Goal: Task Accomplishment & Management: Manage account settings

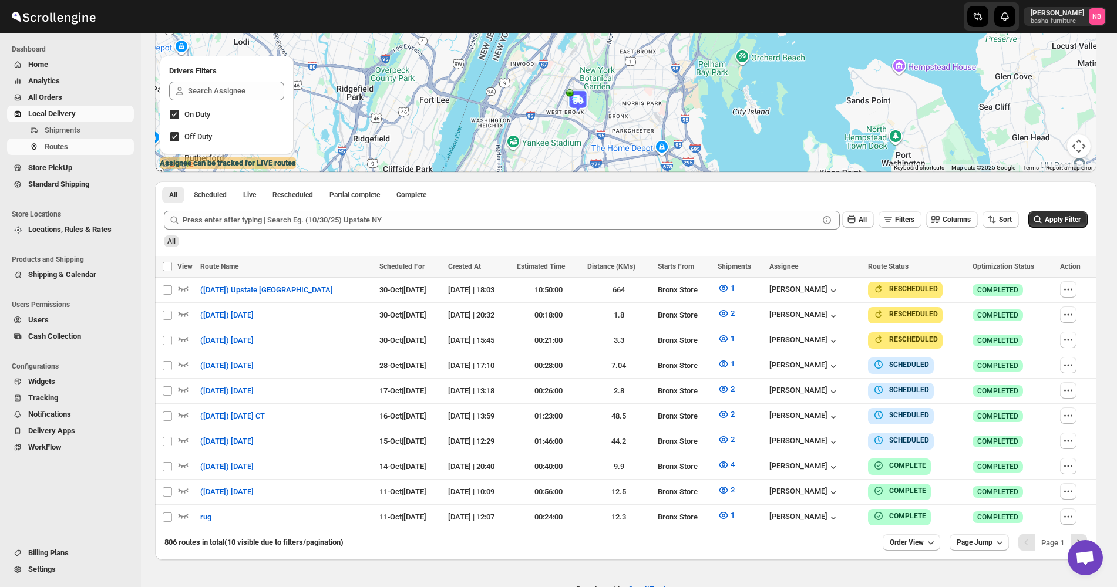
scroll to position [176, 0]
click at [73, 99] on span "All Orders" at bounding box center [79, 98] width 103 height 12
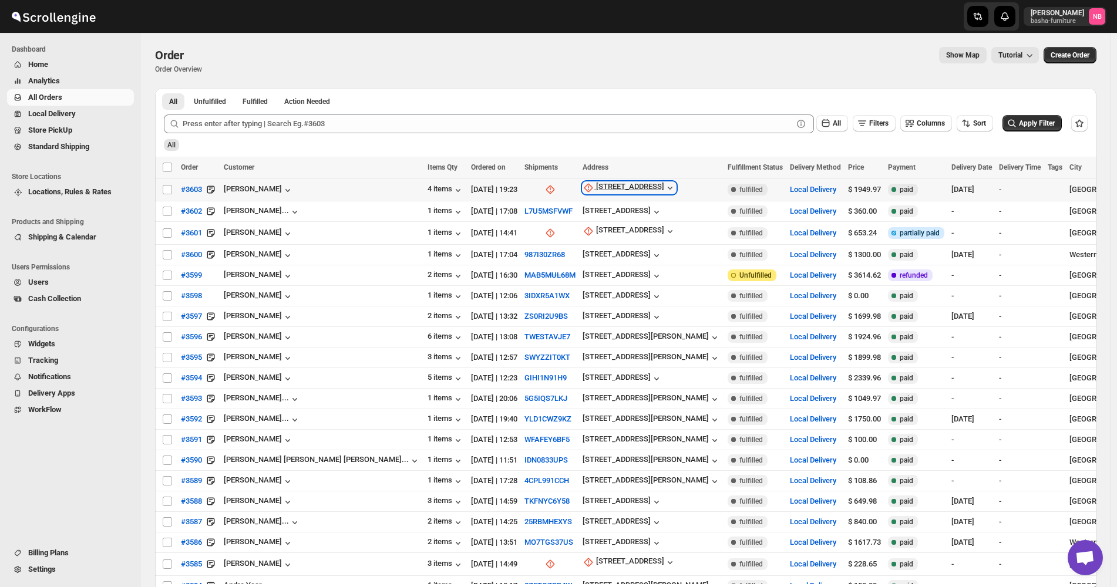
click at [596, 185] on div "[STREET_ADDRESS]" at bounding box center [630, 188] width 68 height 12
click at [527, 247] on span "Update manually" at bounding box center [531, 251] width 56 height 9
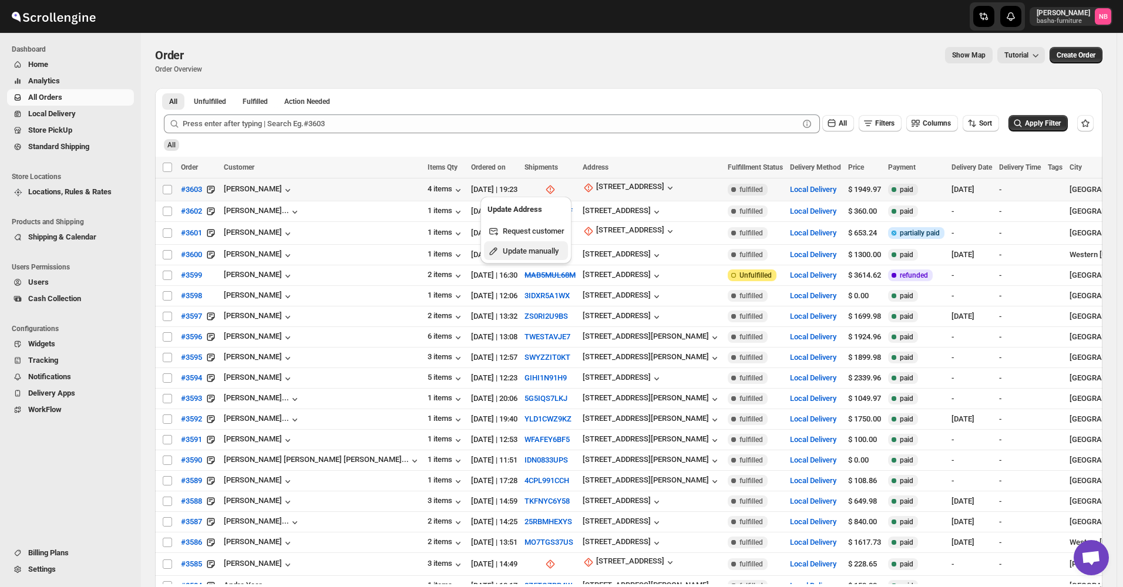
select select "US"
select select "[US_STATE]"
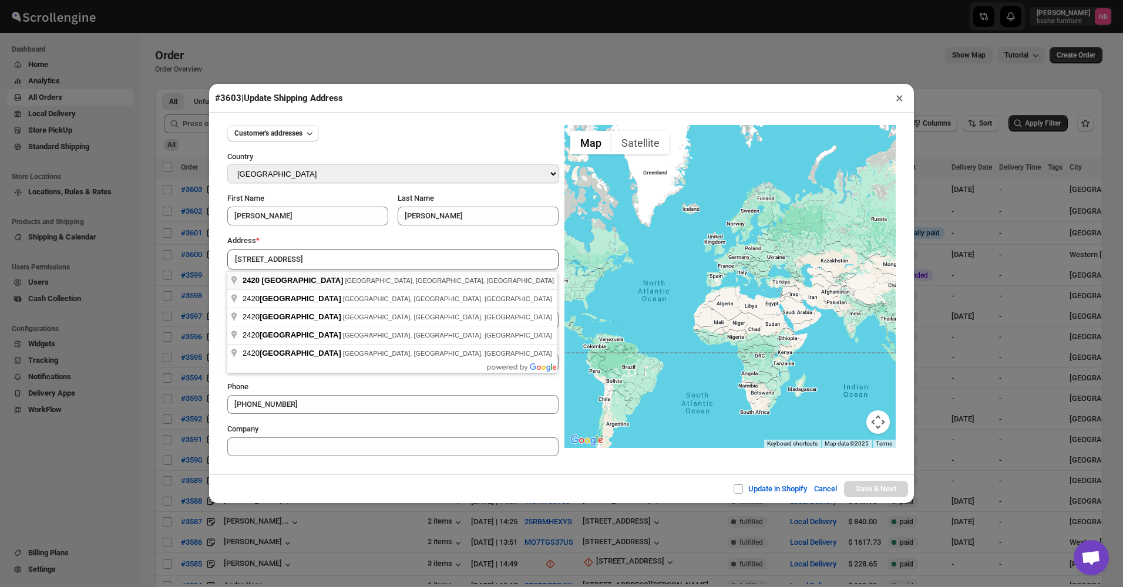
type input "[STREET_ADDRESS]"
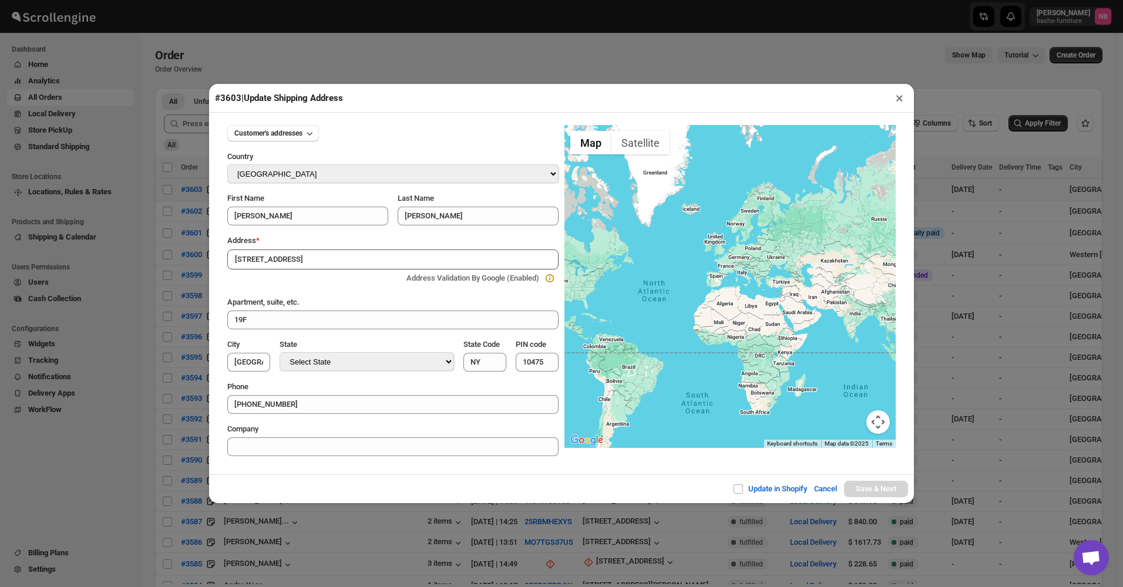
type input "[GEOGRAPHIC_DATA]"
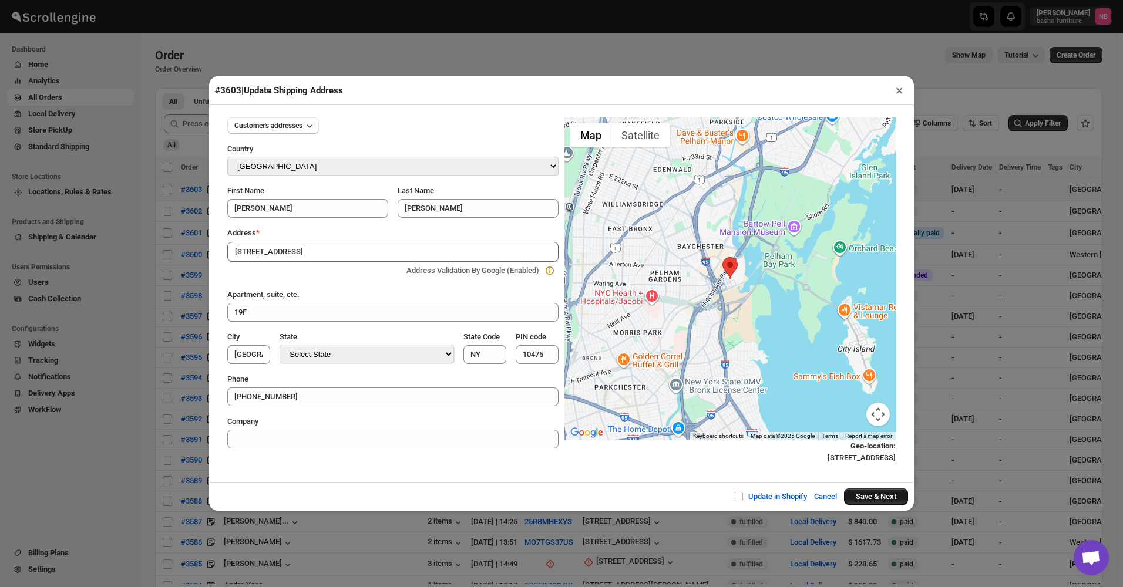
click at [892, 503] on button "Save & Next" at bounding box center [876, 497] width 64 height 16
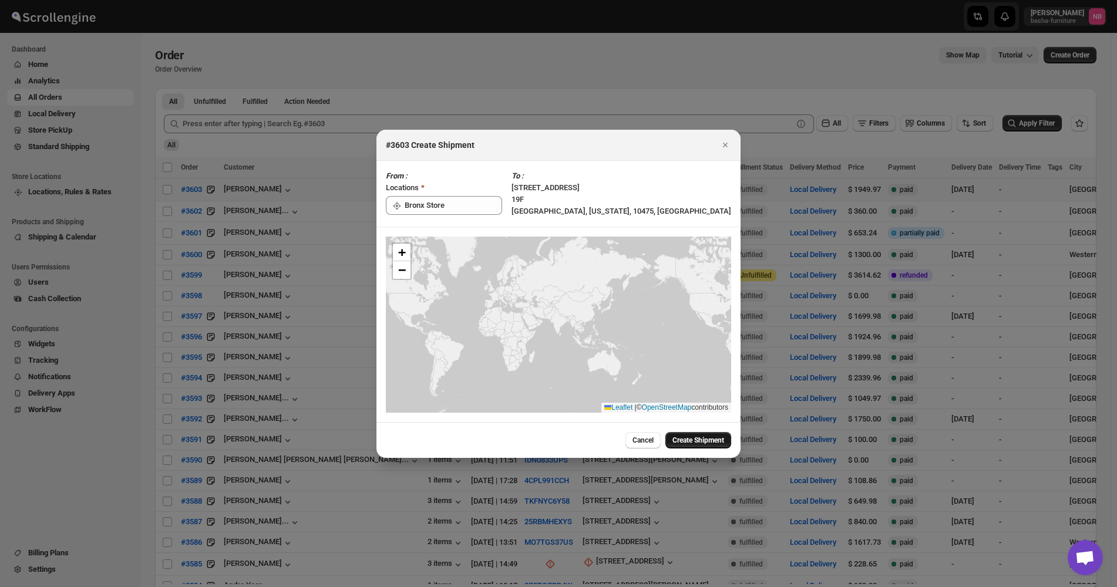
click at [702, 443] on span "Create Shipment" at bounding box center [699, 440] width 52 height 9
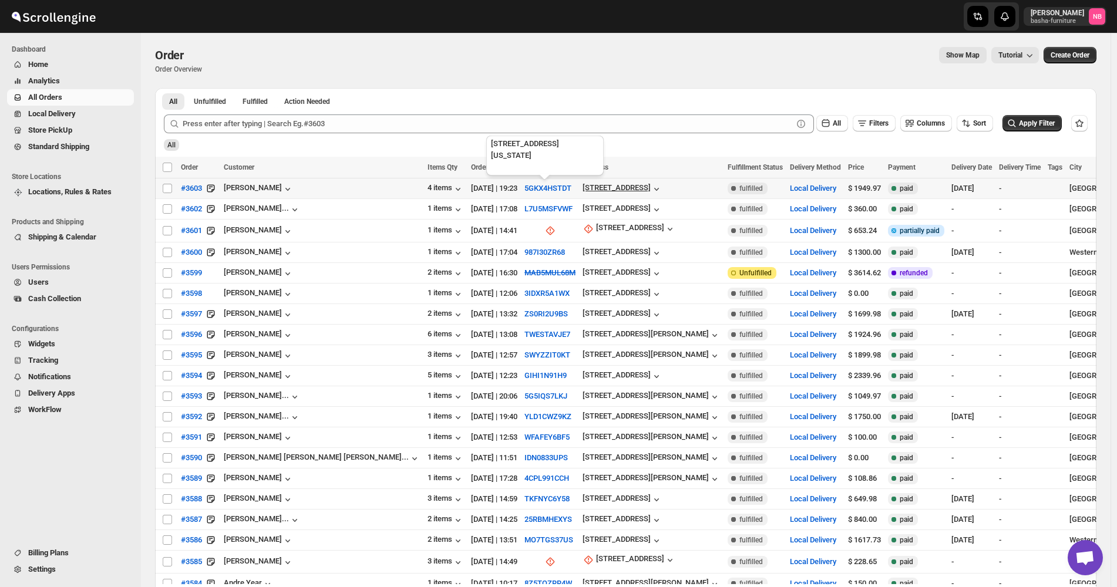
click at [583, 191] on div "[STREET_ADDRESS]" at bounding box center [617, 187] width 68 height 9
click at [545, 249] on span "Update manually" at bounding box center [556, 251] width 56 height 9
select select "US"
select select "[US_STATE]"
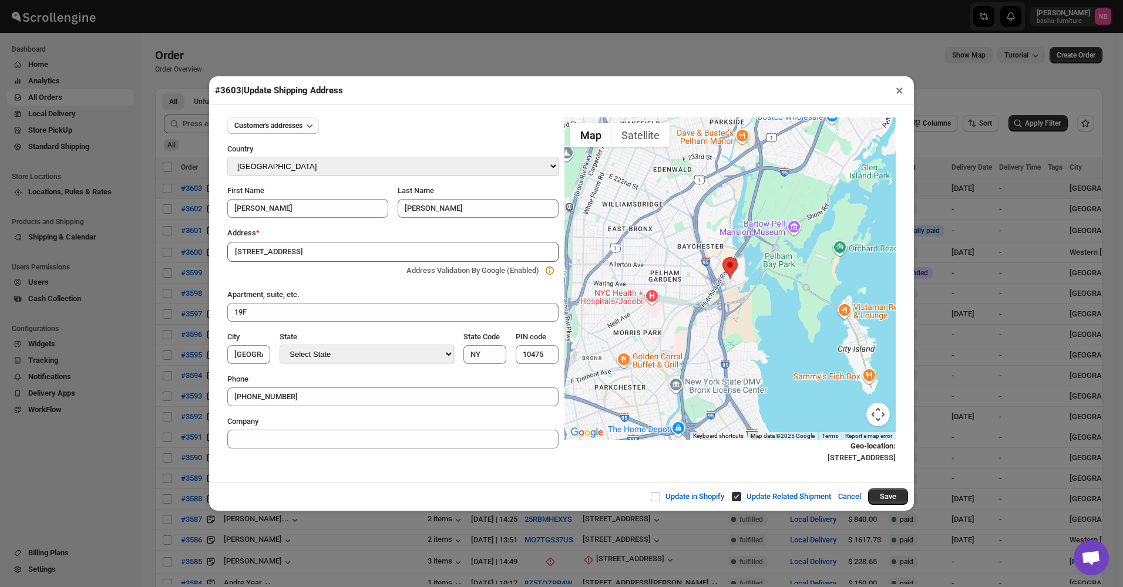
click at [310, 124] on icon "button" at bounding box center [310, 126] width 12 height 12
click at [394, 136] on div "Customer's addresses Country Select Country [GEOGRAPHIC_DATA] [GEOGRAPHIC_DATA]…" at bounding box center [392, 278] width 331 height 341
click at [898, 89] on button "×" at bounding box center [899, 90] width 17 height 16
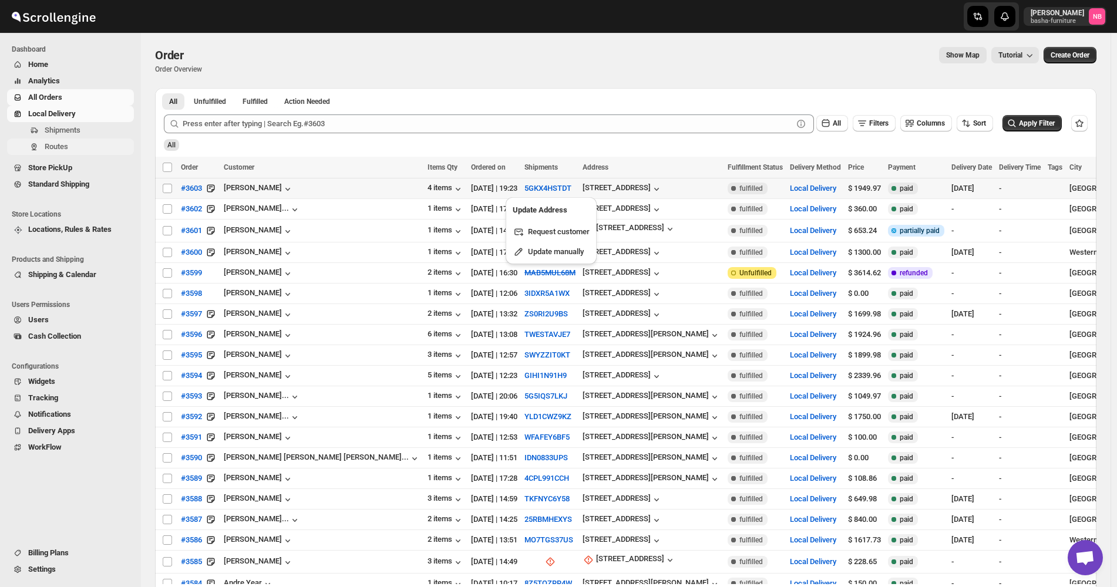
click at [55, 149] on span "Routes" at bounding box center [56, 146] width 23 height 9
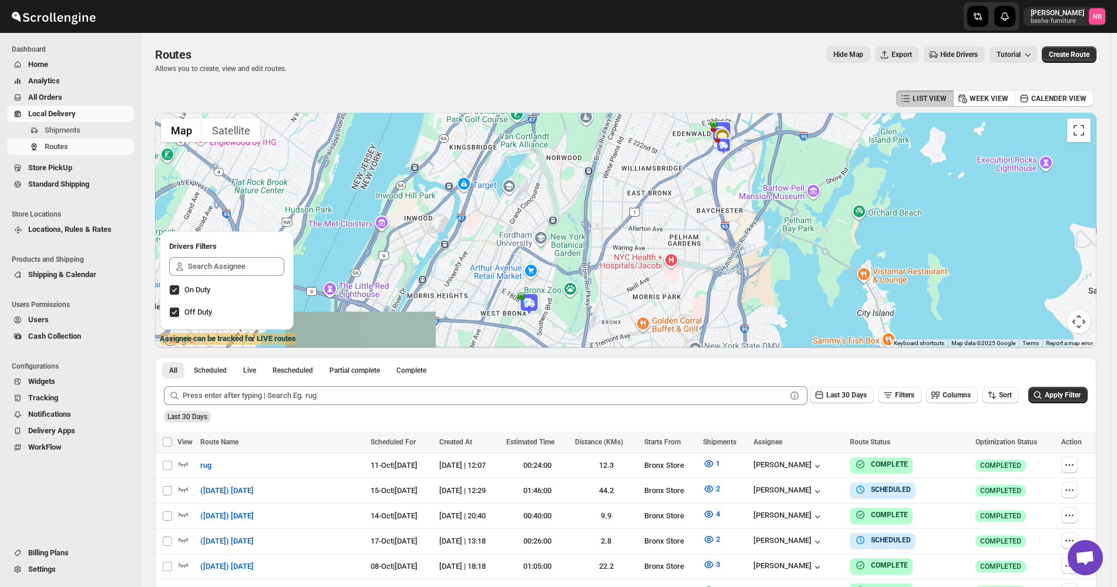
scroll to position [294, 0]
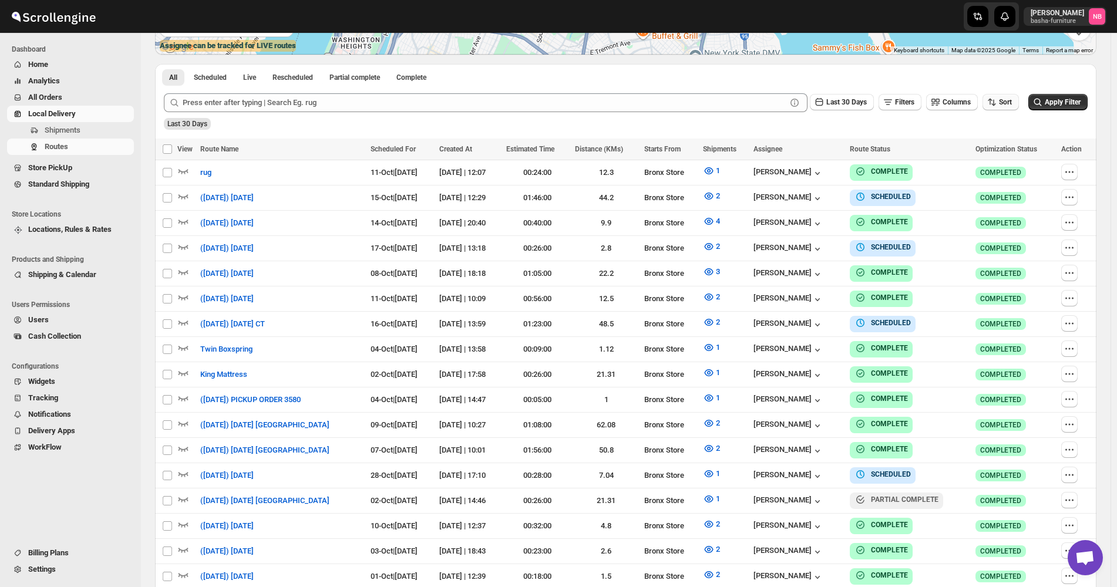
click at [998, 107] on icon "button" at bounding box center [992, 102] width 12 height 12
click at [994, 166] on div "Due Date" at bounding box center [986, 166] width 31 height 12
click at [839, 100] on span "Last 30 Days" at bounding box center [846, 102] width 41 height 8
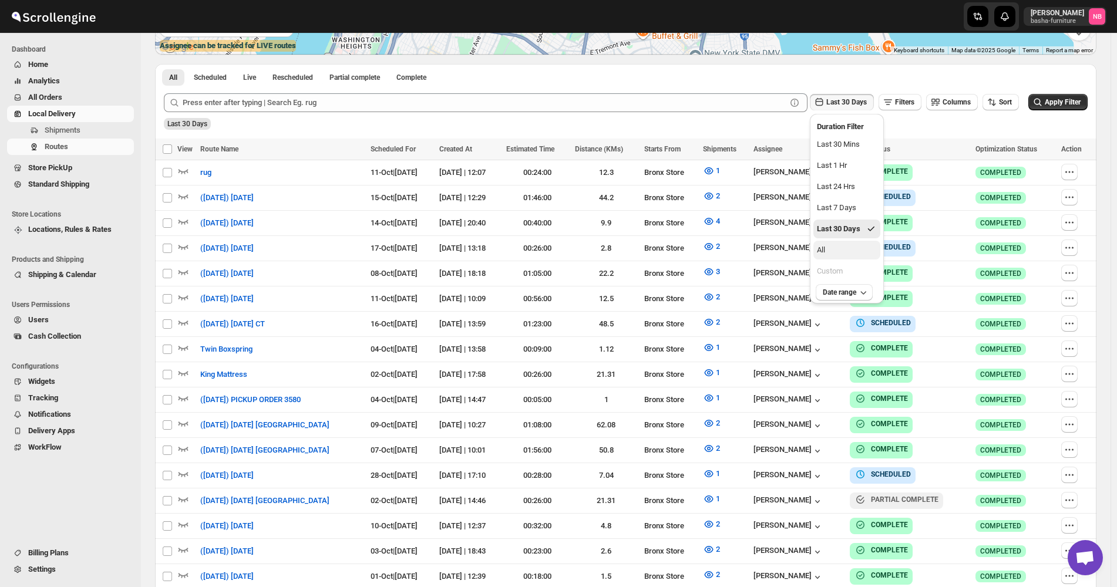
click at [855, 243] on button "All" at bounding box center [847, 250] width 67 height 19
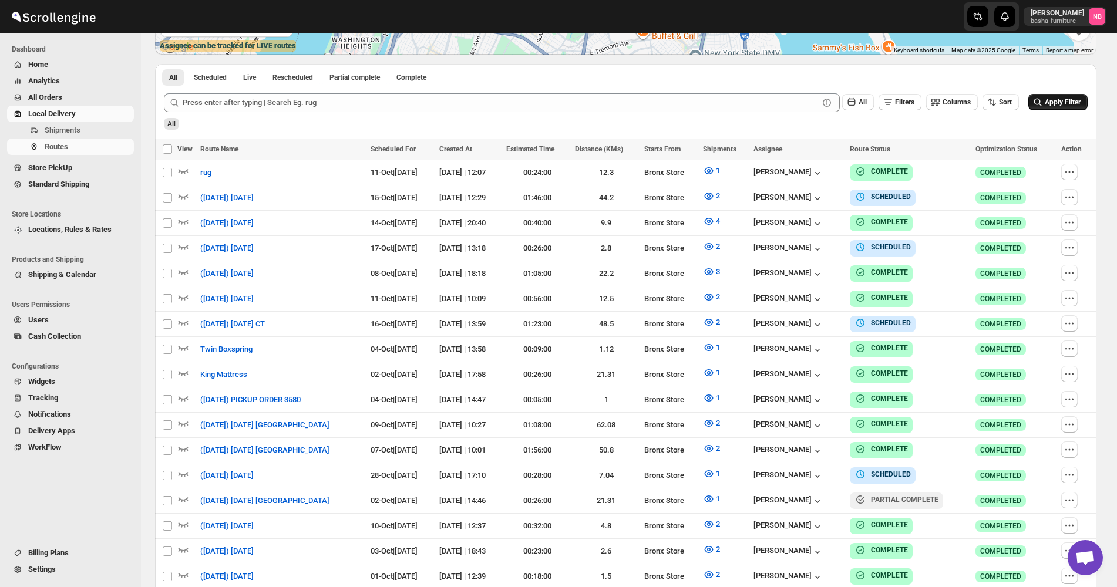
click at [1081, 102] on span "Apply Filter" at bounding box center [1063, 102] width 36 height 8
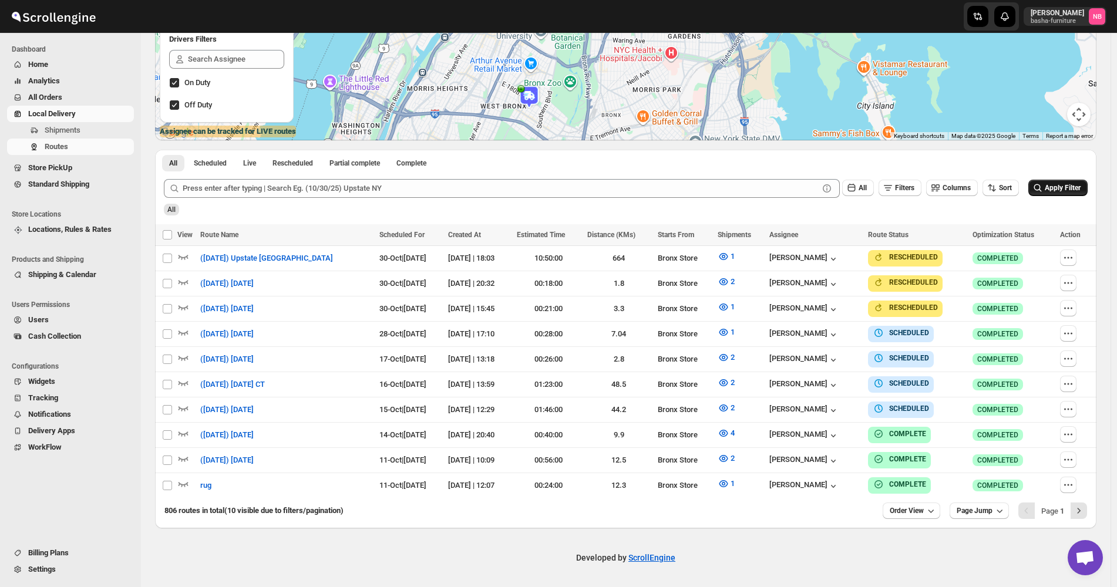
scroll to position [202, 0]
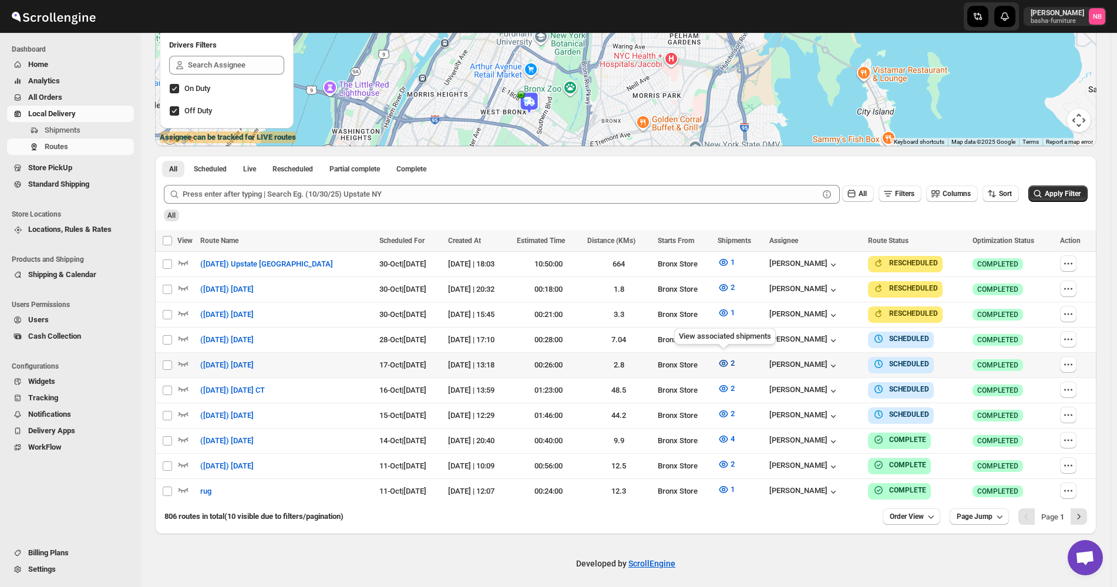
click at [731, 361] on span "2" at bounding box center [733, 363] width 4 height 9
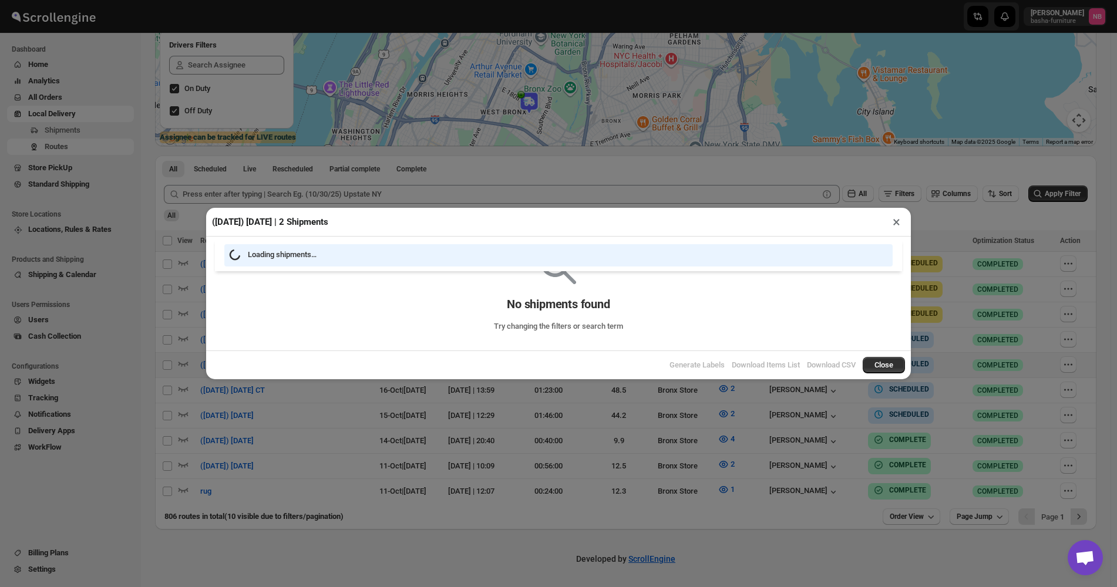
scroll to position [197, 0]
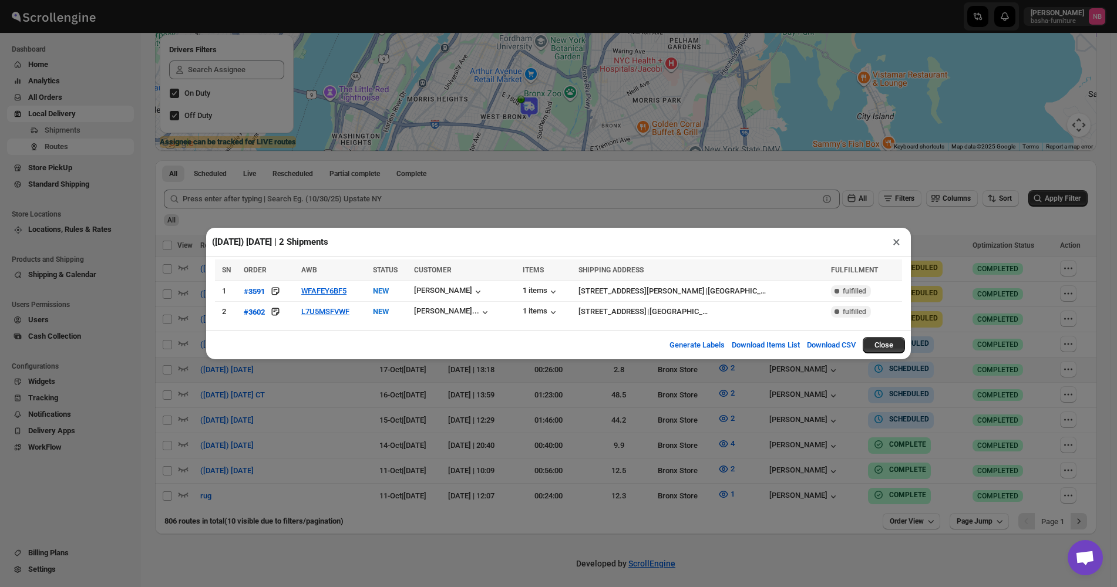
click at [965, 408] on div "([DATE]) [DATE] | 2 Shipments × SN ORDER AWB STATUS CUSTOMER ITEMS SHIPPING ADD…" at bounding box center [558, 293] width 1117 height 587
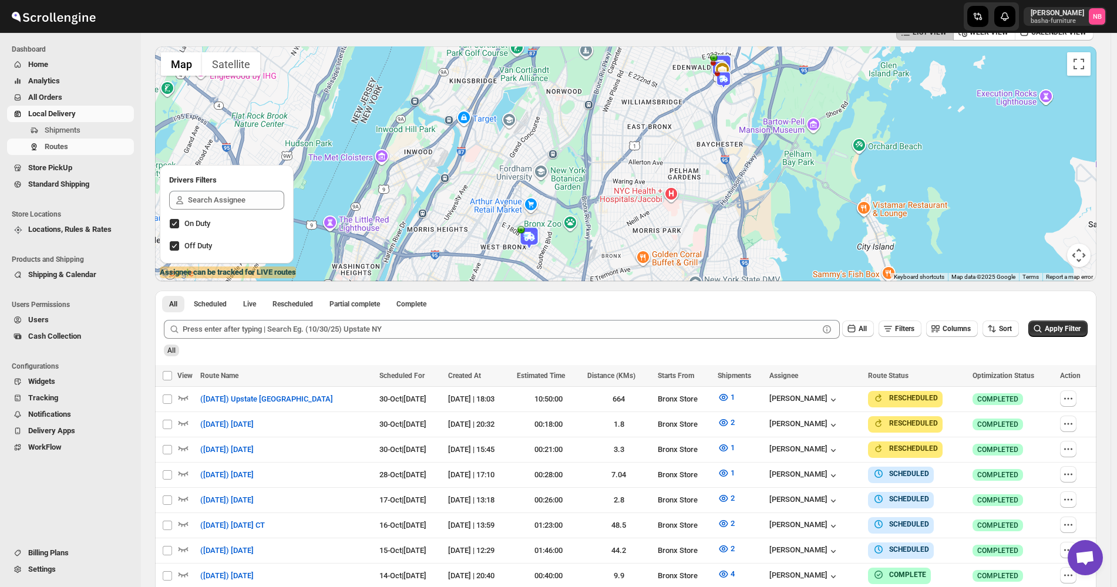
scroll to position [117, 0]
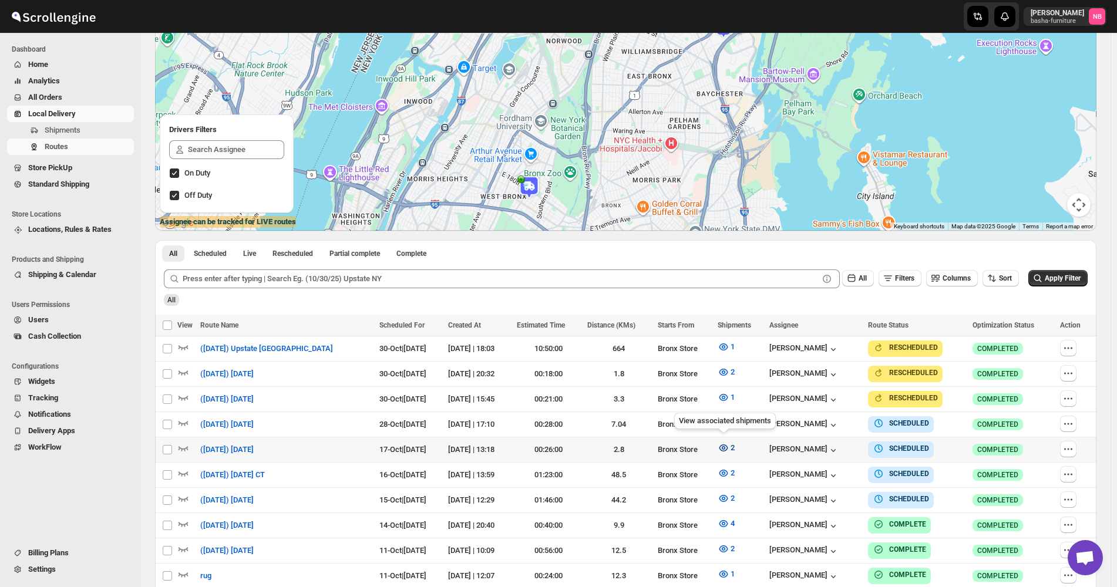
click at [725, 443] on icon "button" at bounding box center [724, 448] width 12 height 12
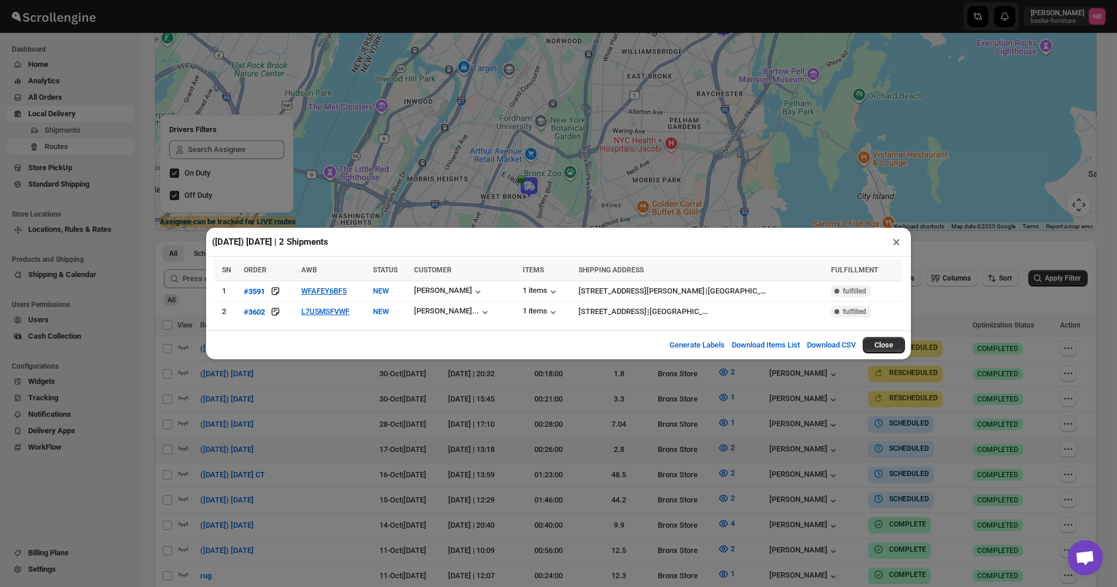
click at [775, 453] on div "([DATE]) [DATE] | 2 Shipments × SN ORDER AWB STATUS CUSTOMER ITEMS SHIPPING ADD…" at bounding box center [558, 293] width 1117 height 587
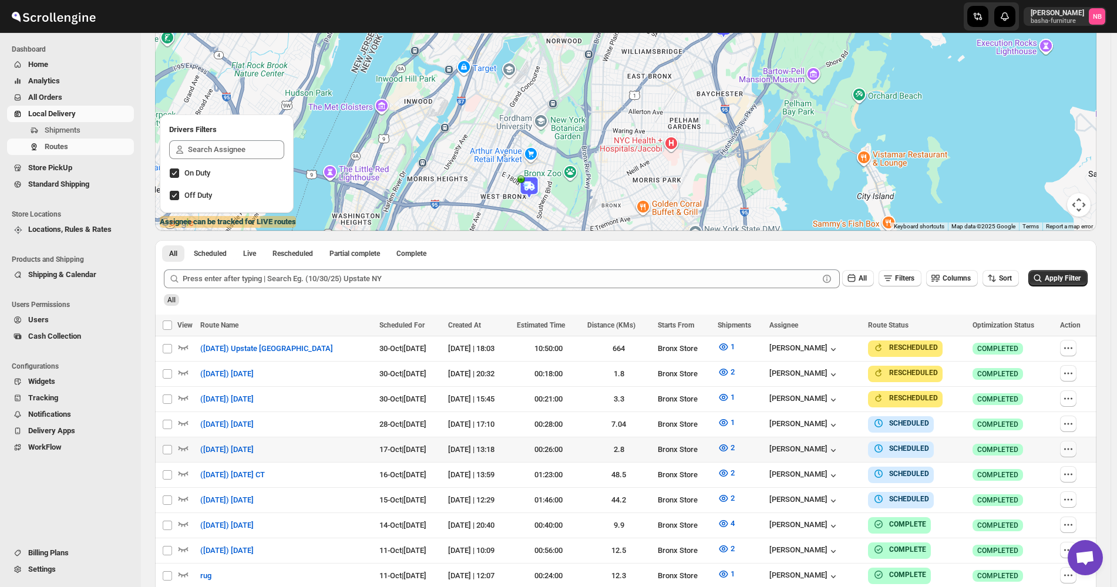
click at [1071, 447] on icon "button" at bounding box center [1069, 449] width 12 height 12
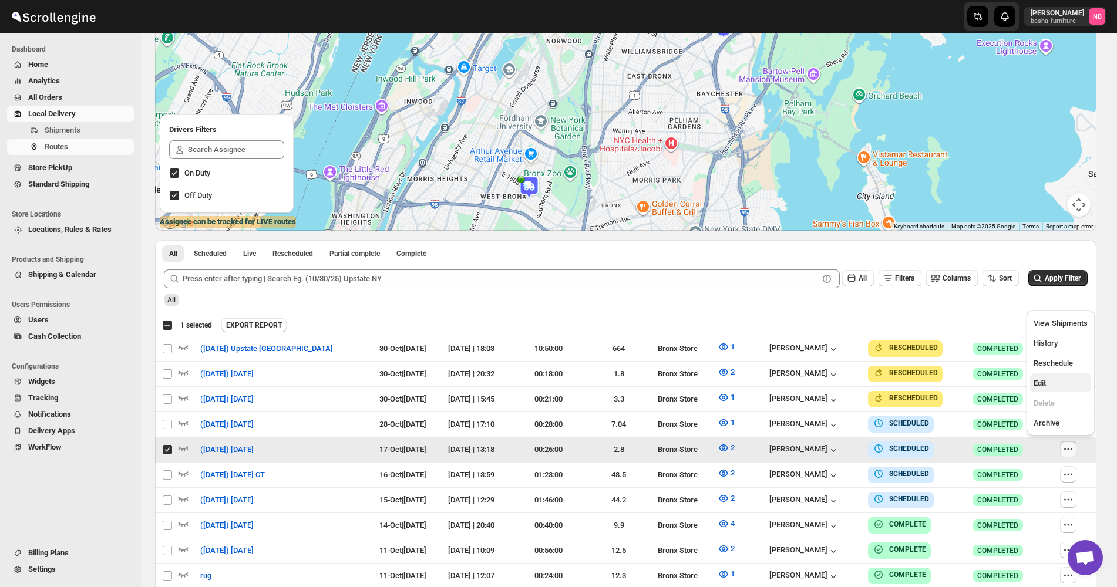
click at [1060, 383] on span "Edit" at bounding box center [1061, 384] width 54 height 12
checkbox input "false"
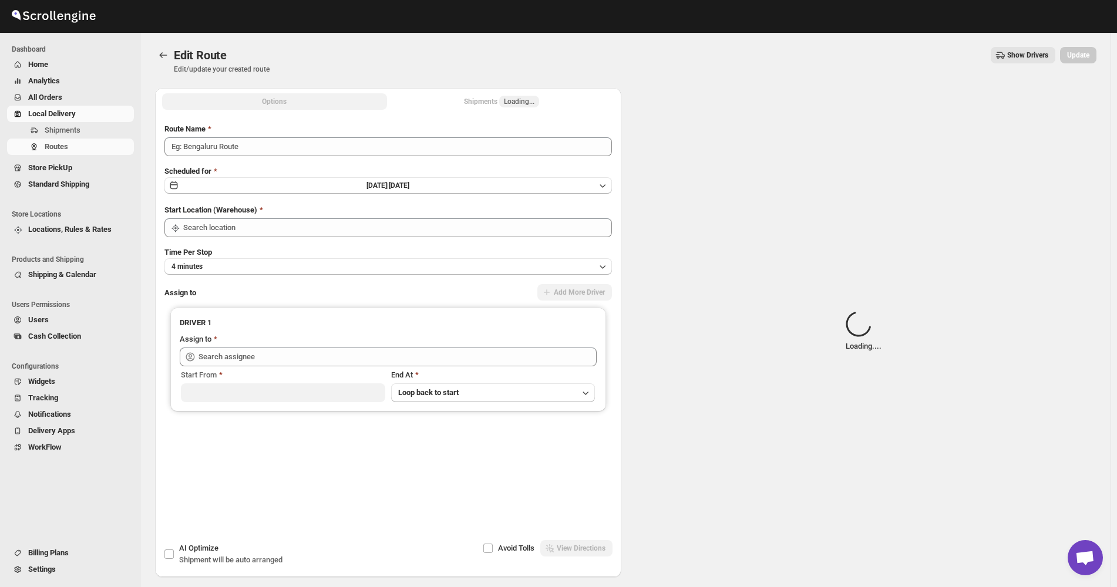
type input "([DATE]) [DATE]"
type input "Bronx Store"
type input "[PERSON_NAME] ([EMAIL_ADDRESS][DOMAIN_NAME])"
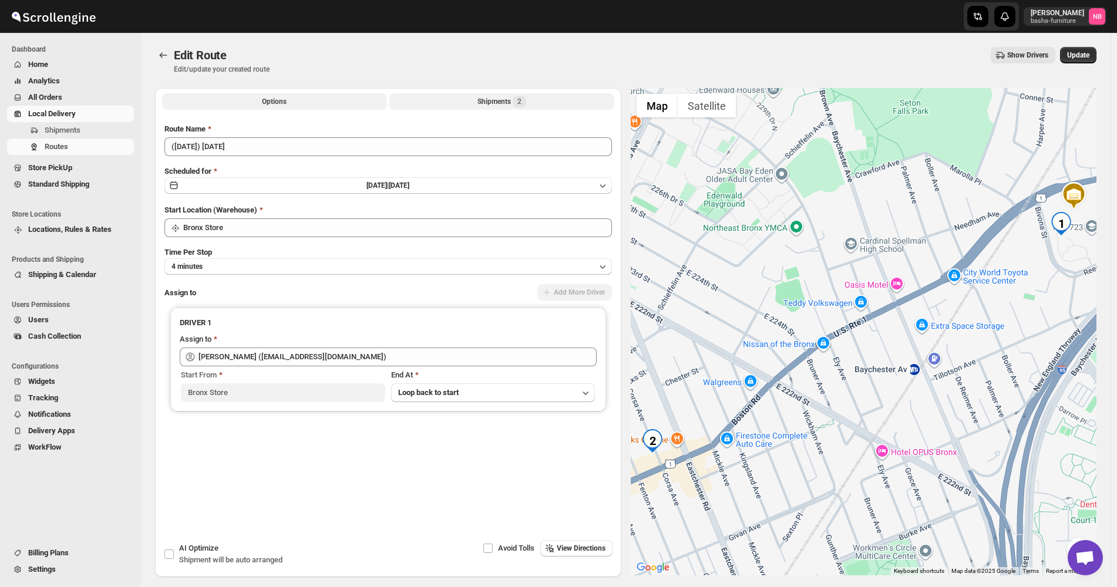
click at [457, 105] on button "Shipments 2" at bounding box center [501, 101] width 225 height 16
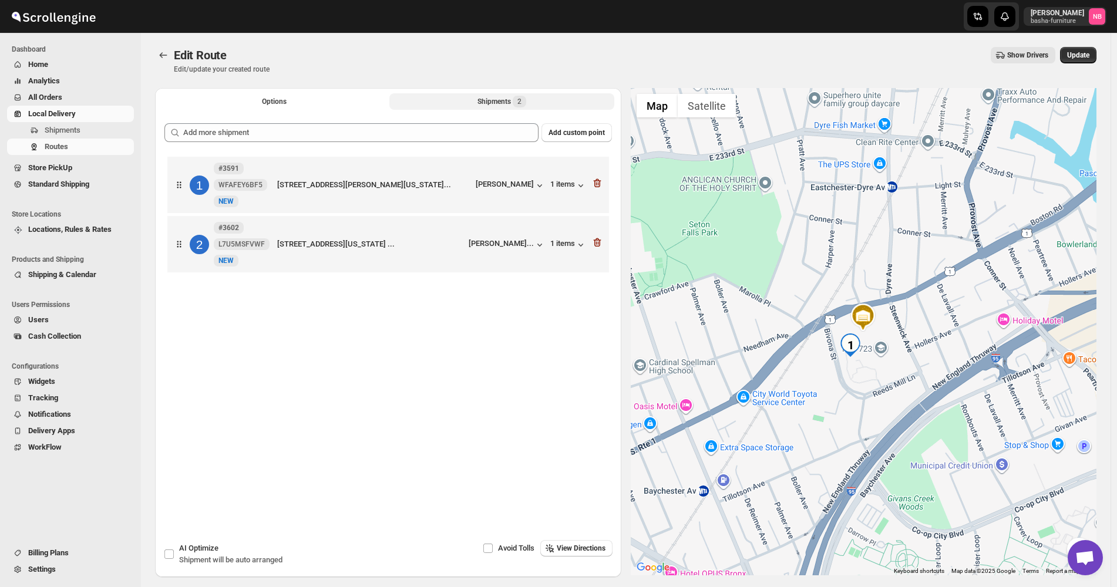
click at [442, 144] on div "Add custom point 1 #3591 WFAFEY6BF5 New NEW [STREET_ADDRESS][PERSON_NAME][GEOGR…" at bounding box center [388, 308] width 448 height 371
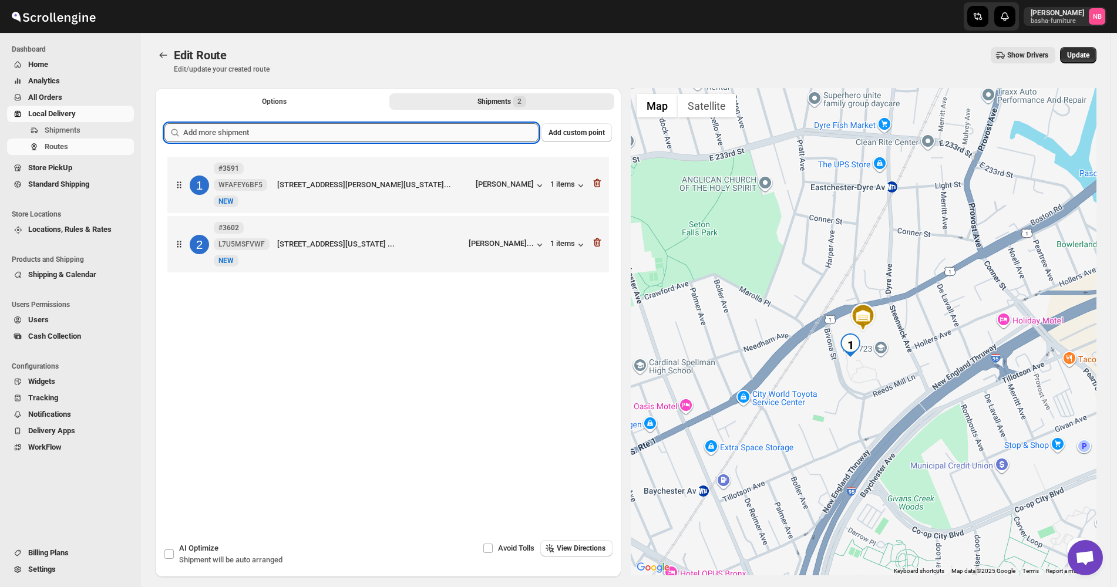
click at [402, 126] on input "text" at bounding box center [360, 132] width 355 height 19
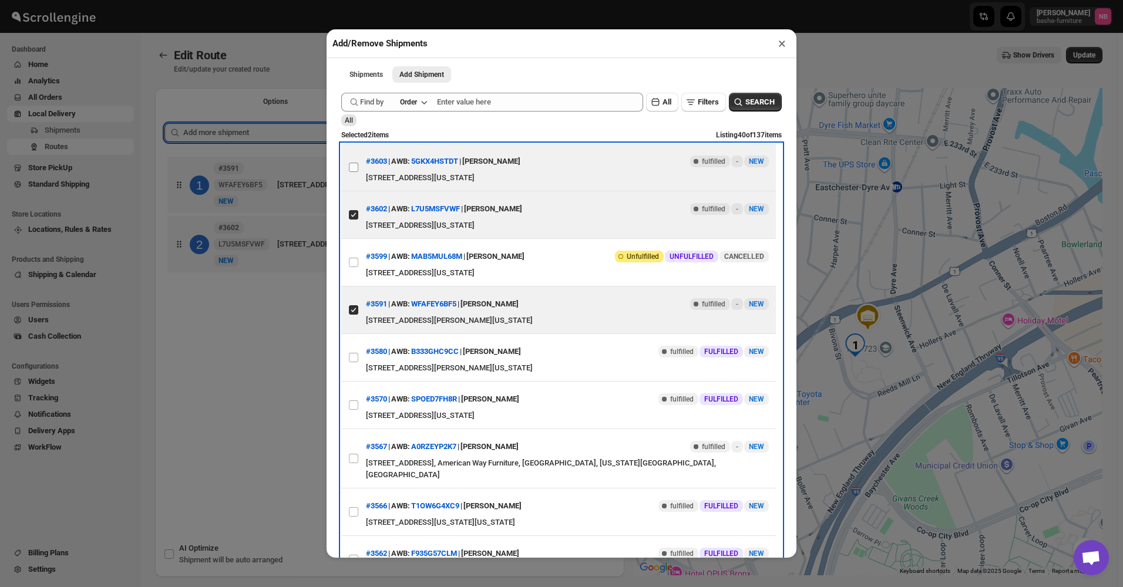
click at [363, 176] on label "View details for 68efacd5d1fc2f773f2bc1c0" at bounding box center [353, 167] width 25 height 47
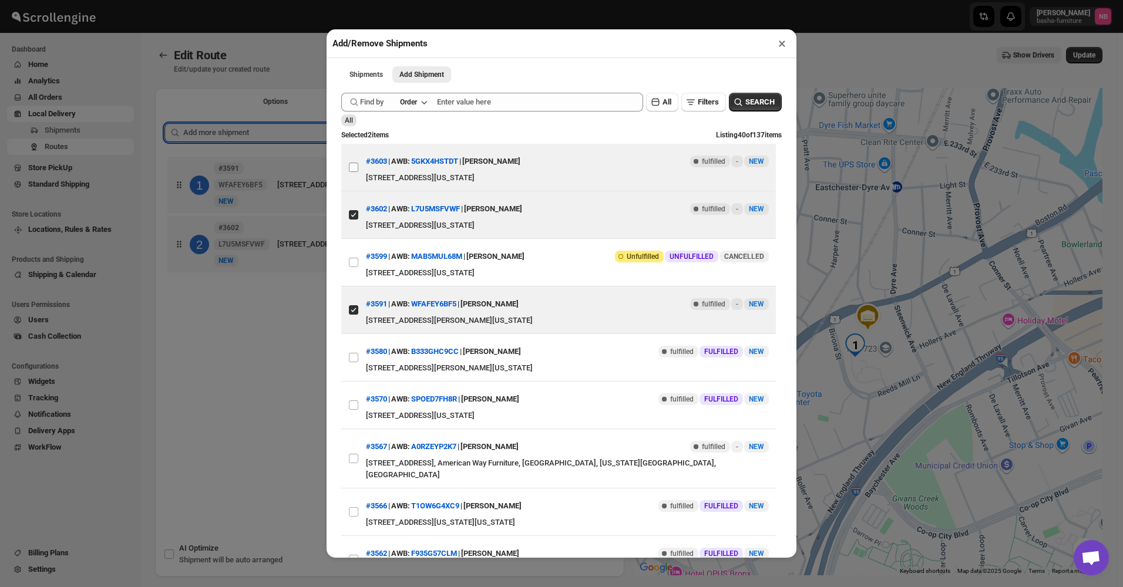
click at [358, 172] on input "View details for 68efacd5d1fc2f773f2bc1c0" at bounding box center [353, 167] width 9 height 9
checkbox input "true"
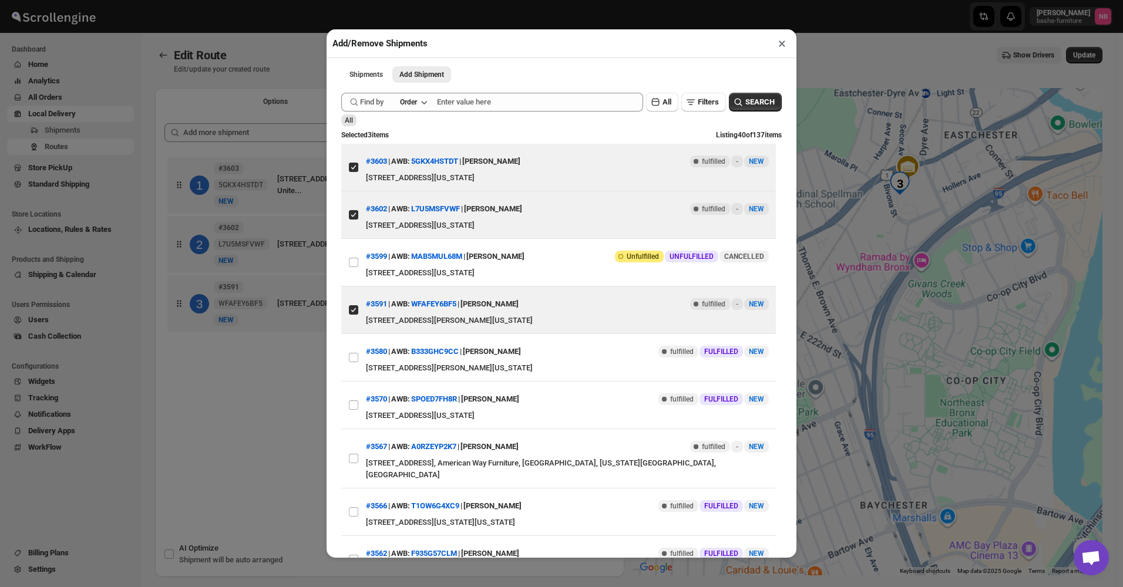
click at [253, 472] on div "Add/Remove Shipments × Shipments Add Shipment More views Shipments Add Shipment…" at bounding box center [561, 293] width 1123 height 587
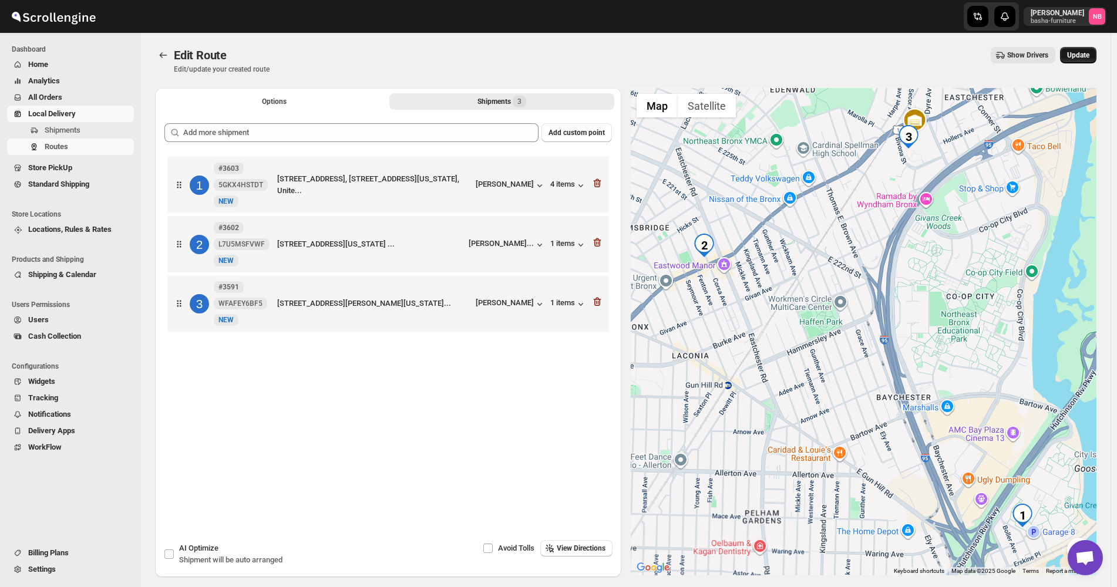
click at [1090, 57] on span "Update" at bounding box center [1078, 55] width 22 height 9
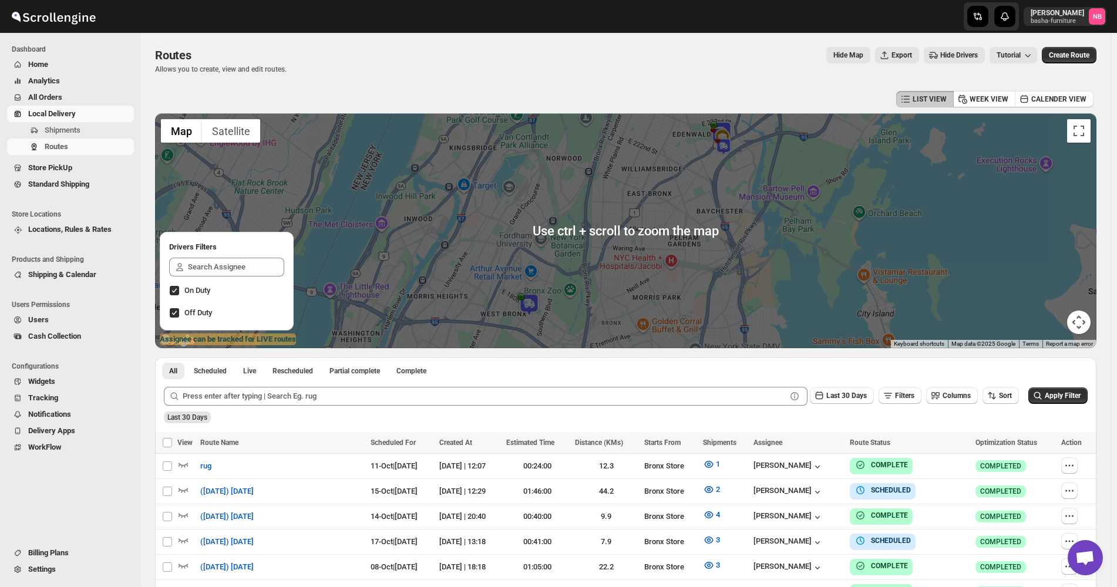
scroll to position [294, 0]
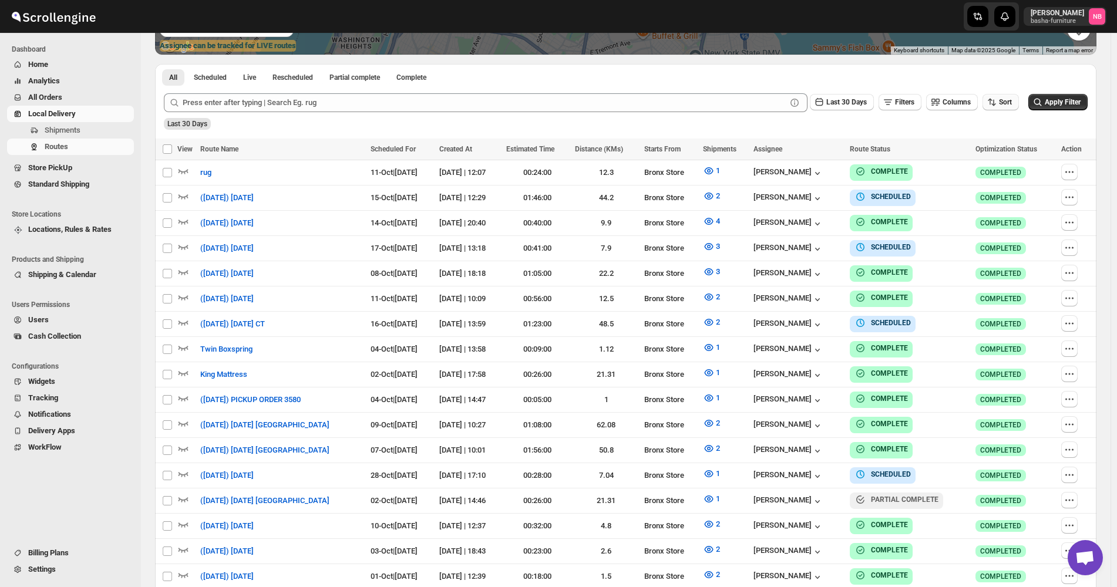
click at [992, 105] on icon "button" at bounding box center [992, 102] width 12 height 12
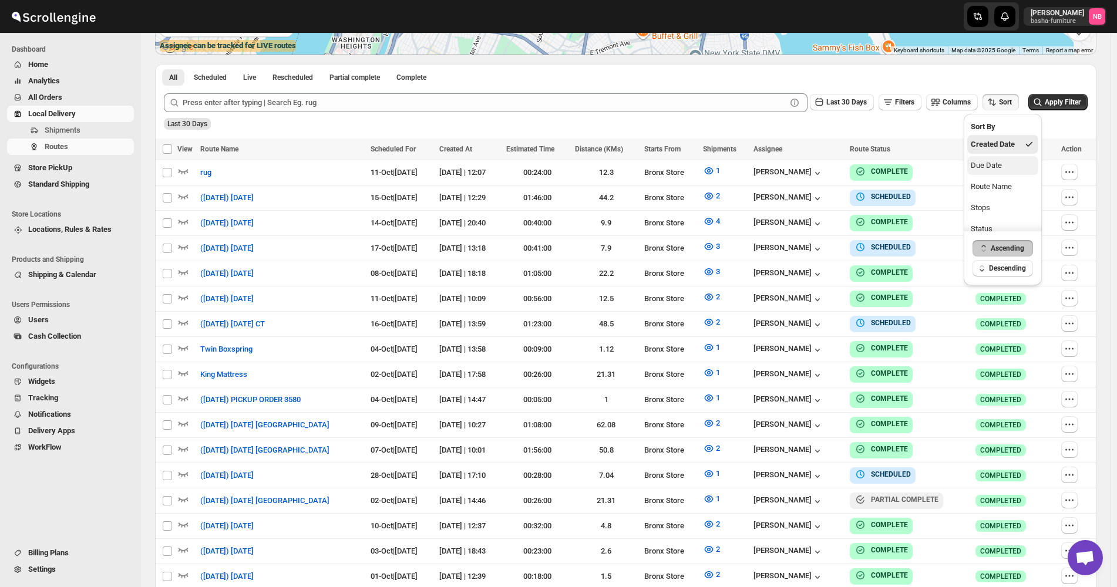
click at [994, 161] on div "Due Date" at bounding box center [986, 166] width 31 height 12
click at [849, 100] on span "Last 30 Days" at bounding box center [846, 102] width 41 height 8
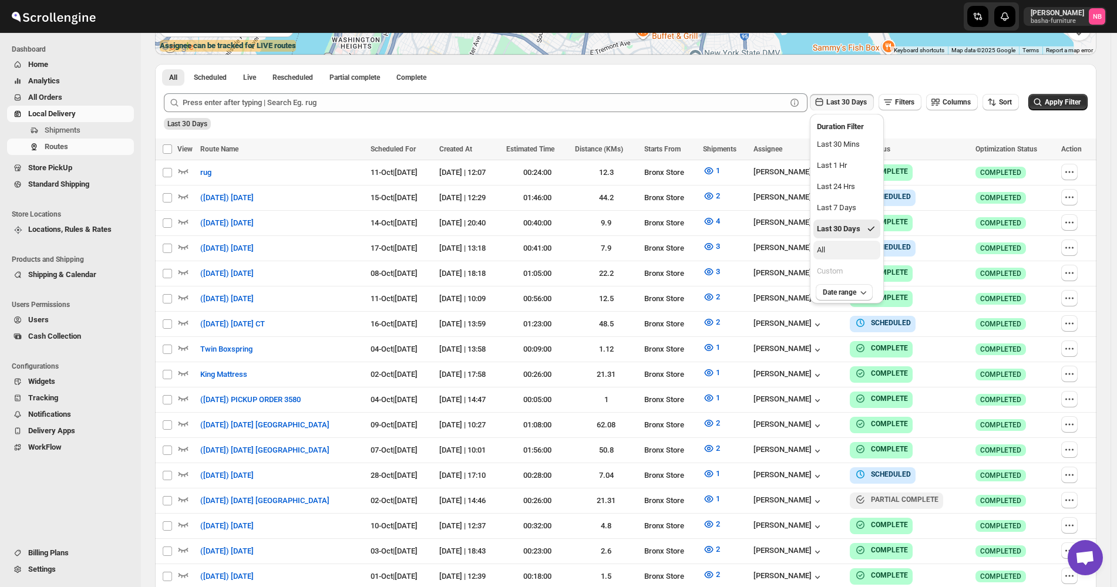
click at [833, 252] on button "All" at bounding box center [847, 250] width 67 height 19
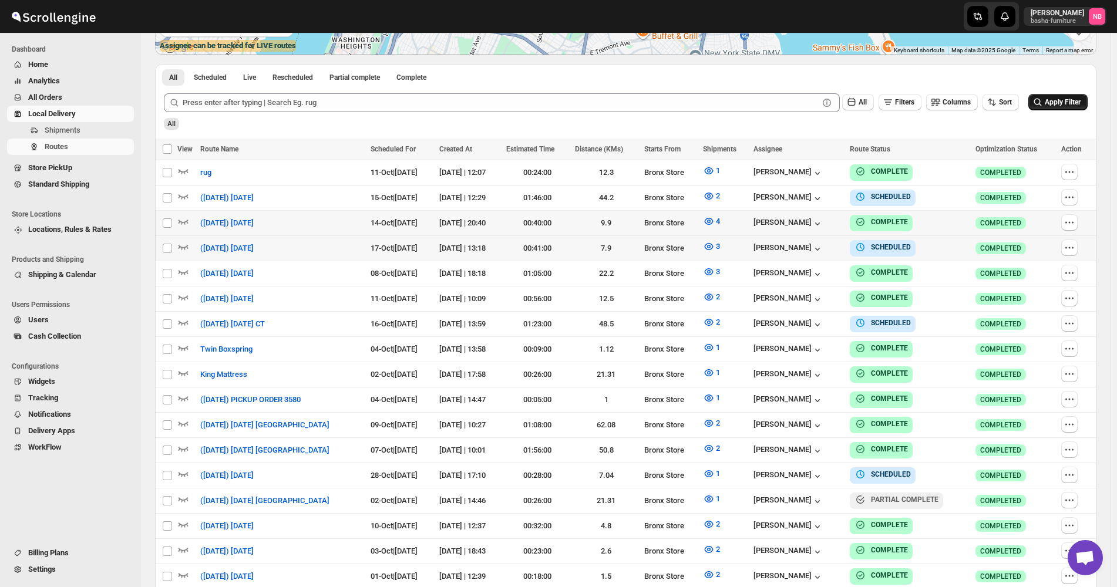
click at [1070, 103] on span "Apply Filter" at bounding box center [1063, 102] width 36 height 8
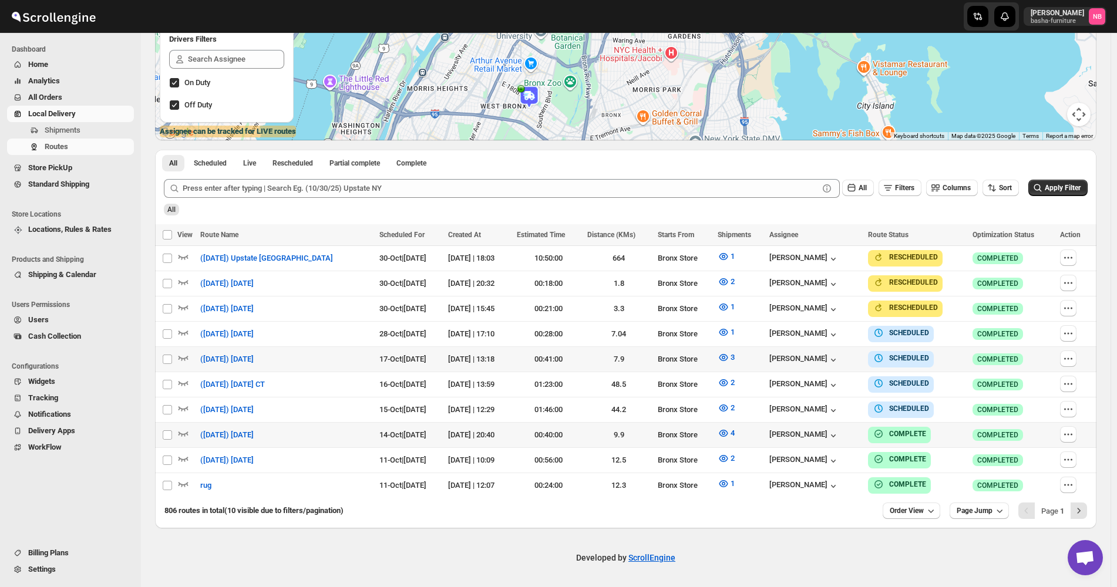
scroll to position [202, 0]
